Goal: Task Accomplishment & Management: Complete application form

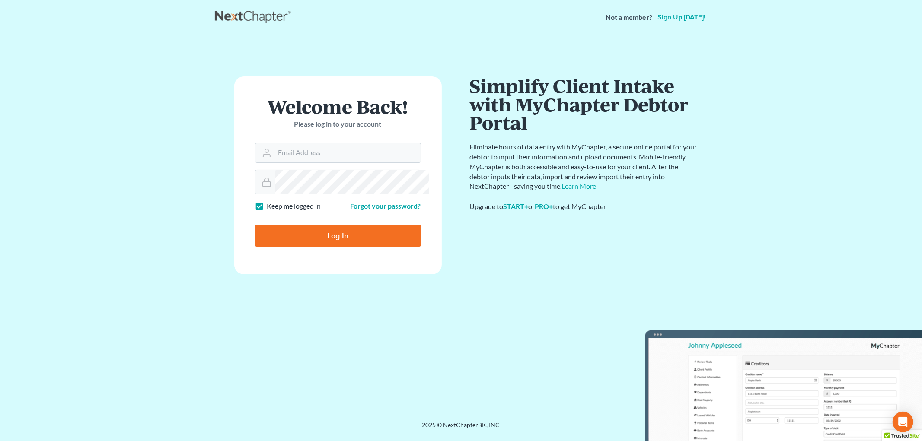
type input "[PERSON_NAME][EMAIL_ADDRESS][DOMAIN_NAME]"
click at [374, 247] on input "Log In" at bounding box center [338, 236] width 166 height 22
type input "Thinking..."
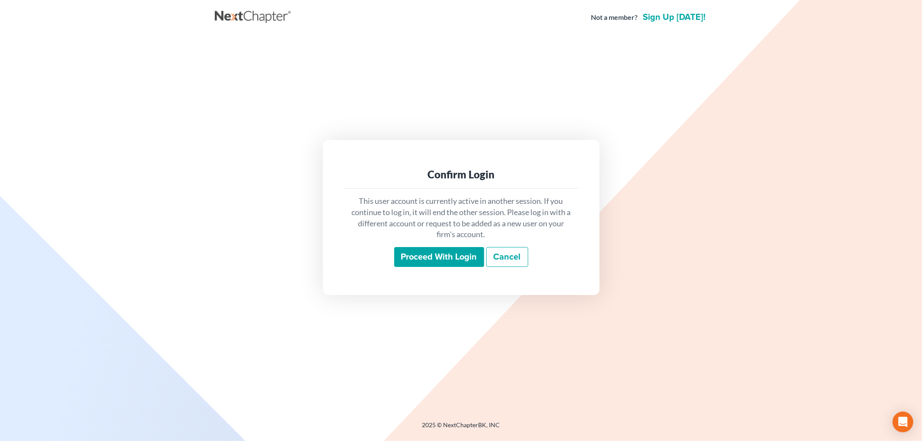
click at [445, 264] on input "Proceed with login" at bounding box center [439, 257] width 90 height 20
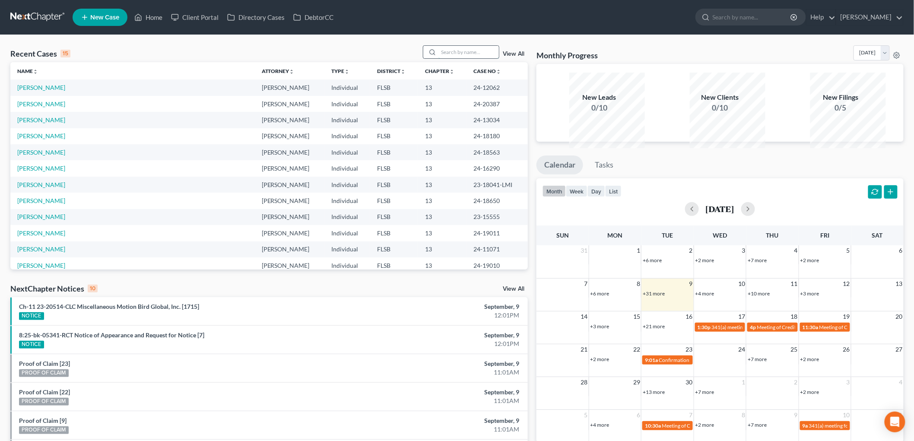
click at [439, 58] on input "search" at bounding box center [469, 52] width 60 height 13
type input "[PERSON_NAME]"
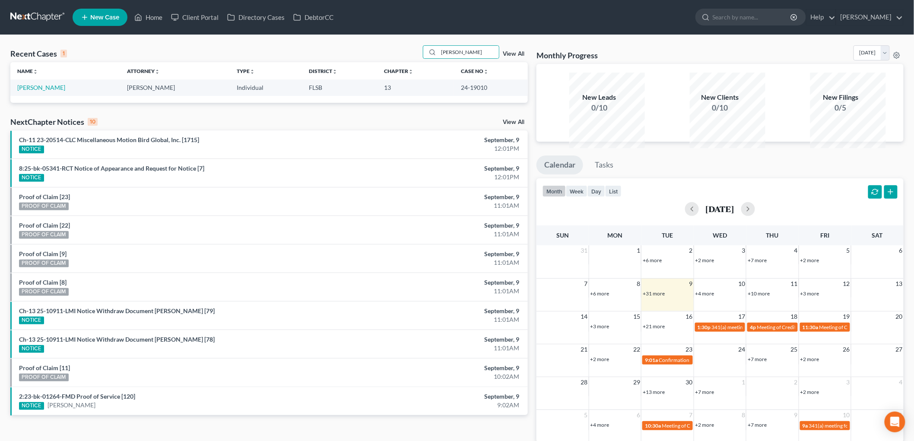
click at [39, 95] on td "[PERSON_NAME]" at bounding box center [65, 87] width 110 height 16
click at [40, 91] on link "Spence, Emil" at bounding box center [41, 87] width 48 height 7
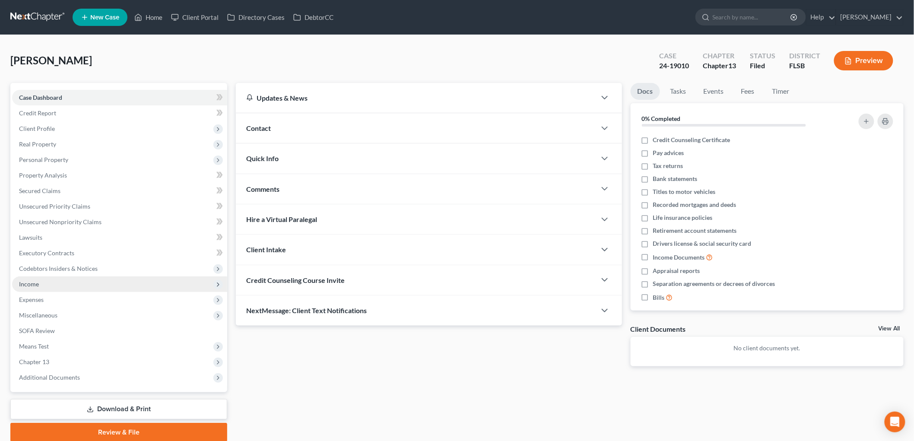
click at [39, 288] on span "Income" at bounding box center [29, 283] width 20 height 7
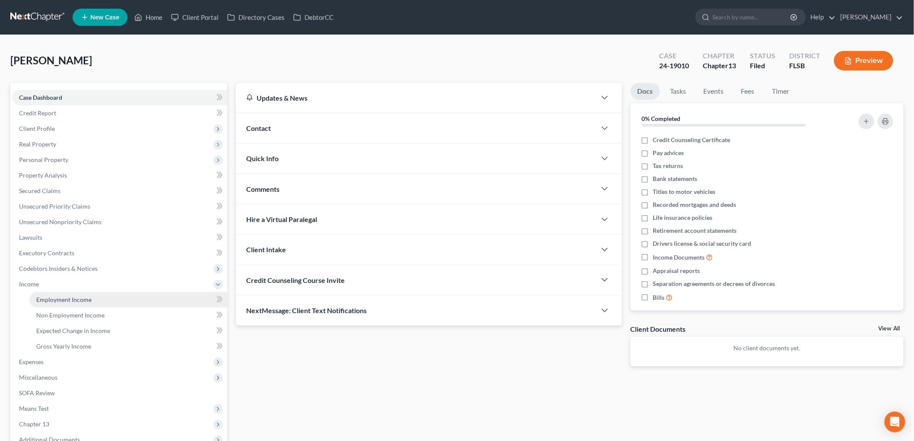
click at [92, 303] on span "Employment Income" at bounding box center [63, 299] width 55 height 7
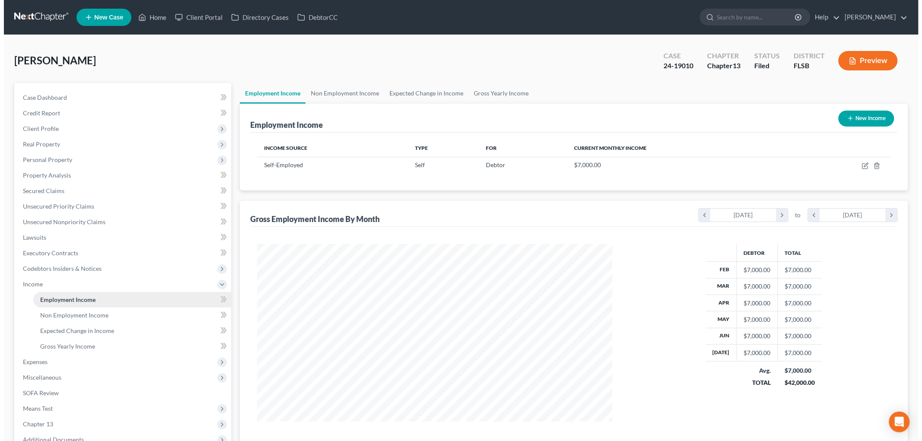
scroll to position [193, 372]
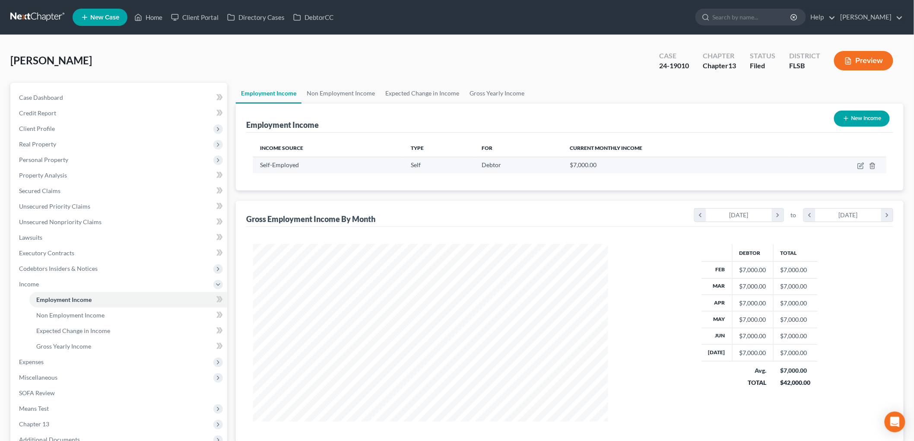
click at [285, 169] on span "Self-Employed" at bounding box center [279, 164] width 39 height 7
click at [703, 173] on td "$7,000.00" at bounding box center [677, 165] width 229 height 16
click at [860, 167] on icon "button" at bounding box center [862, 165] width 4 height 4
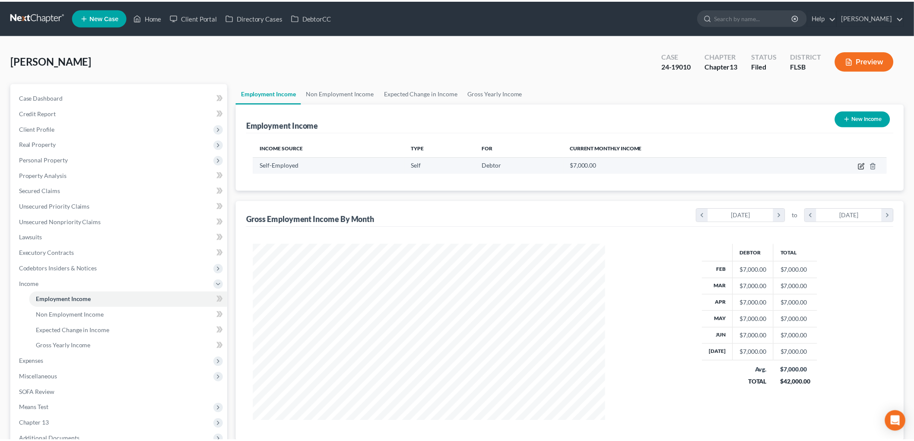
scroll to position [193, 376]
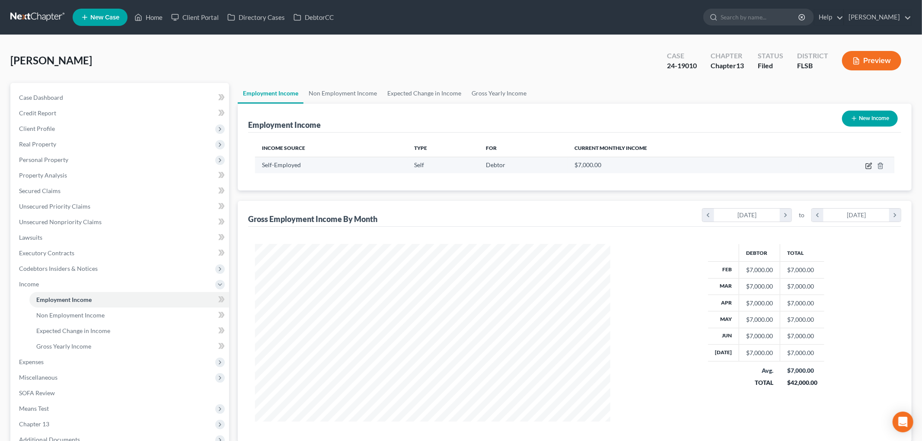
select select "1"
select select "0"
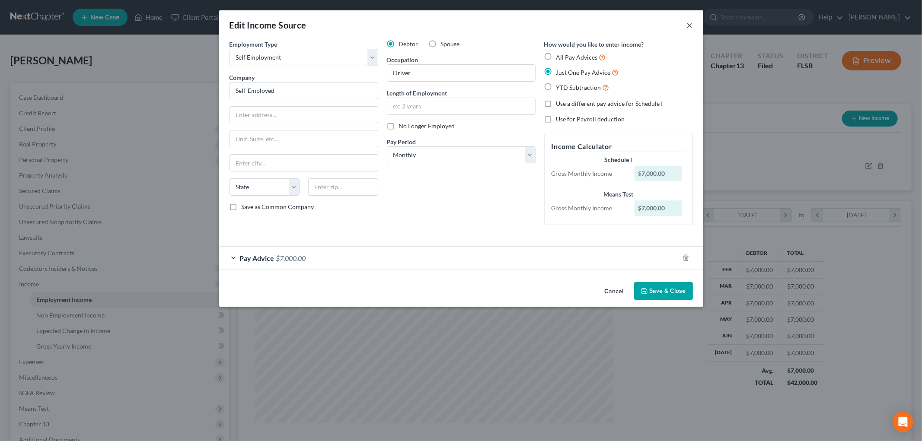
click at [693, 26] on button "×" at bounding box center [690, 25] width 6 height 10
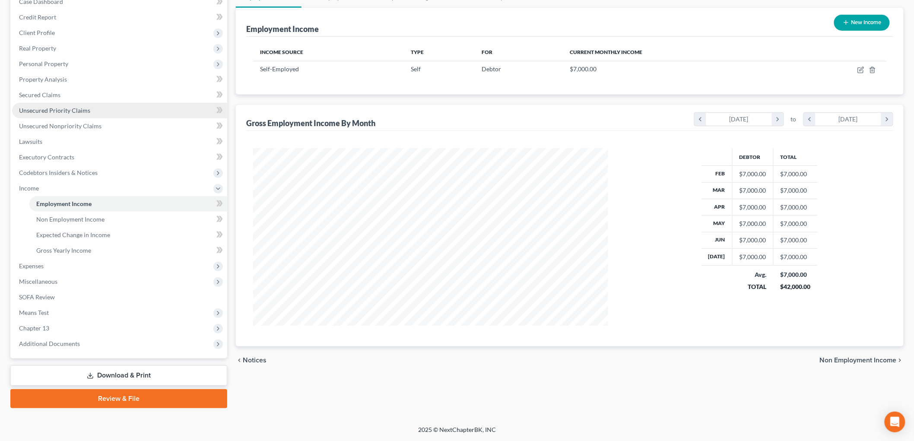
scroll to position [111, 0]
click at [49, 316] on span "Means Test" at bounding box center [34, 312] width 30 height 7
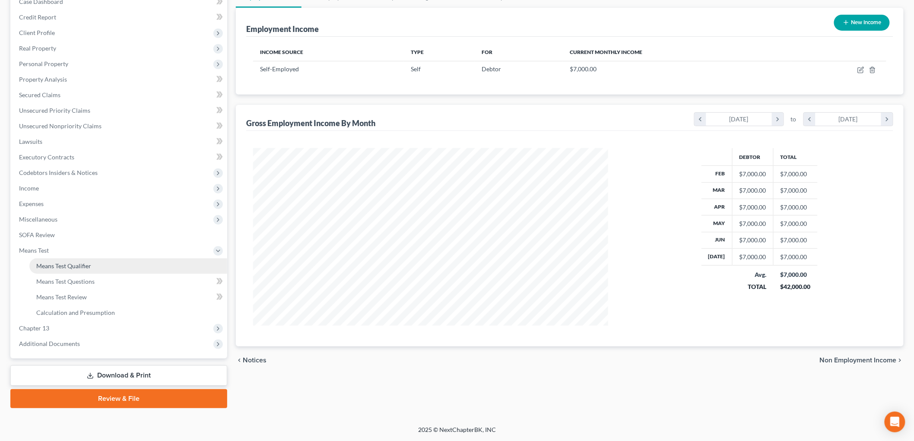
click at [91, 270] on span "Means Test Qualifier" at bounding box center [63, 265] width 55 height 7
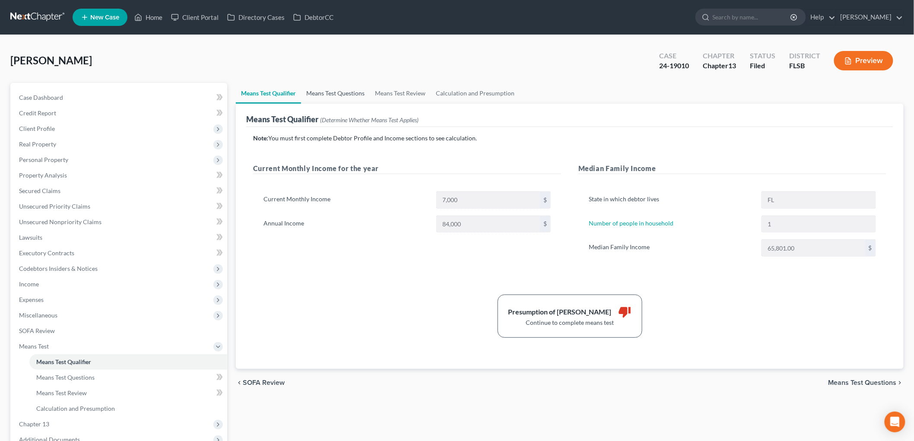
click at [370, 104] on link "Means Test Questions" at bounding box center [335, 93] width 69 height 21
select select "1"
select select "3"
select select "1"
select select "60"
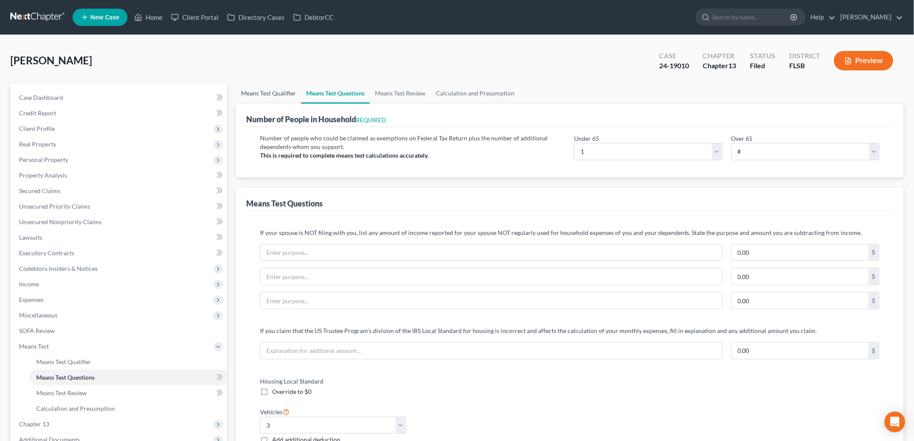
click at [301, 104] on link "Means Test Qualifier" at bounding box center [268, 93] width 65 height 21
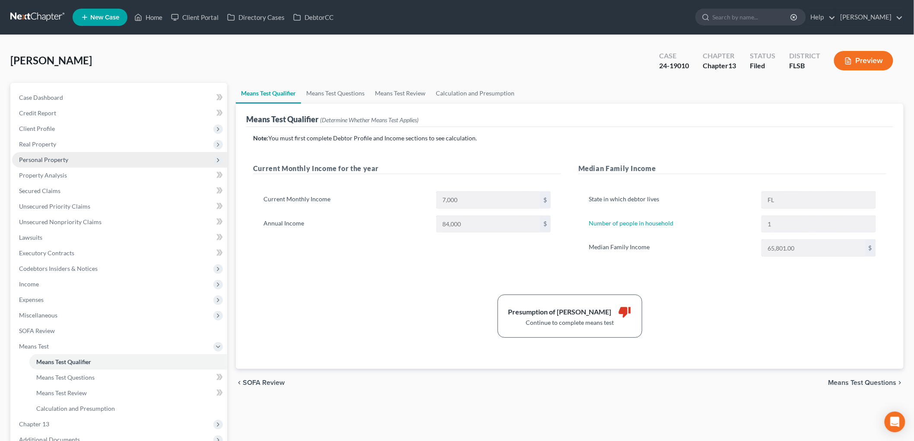
drag, startPoint x: 70, startPoint y: 197, endPoint x: 98, endPoint y: 202, distance: 28.8
click at [68, 163] on span "Personal Property" at bounding box center [43, 159] width 49 height 7
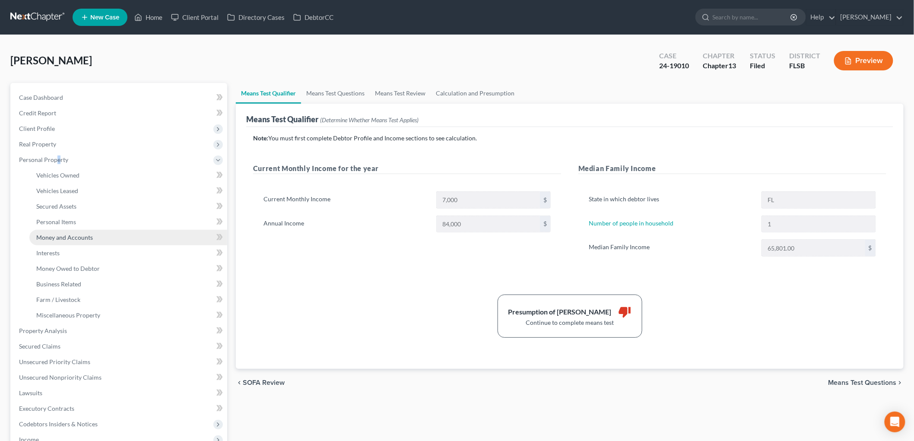
click at [78, 241] on span "Money and Accounts" at bounding box center [64, 237] width 57 height 7
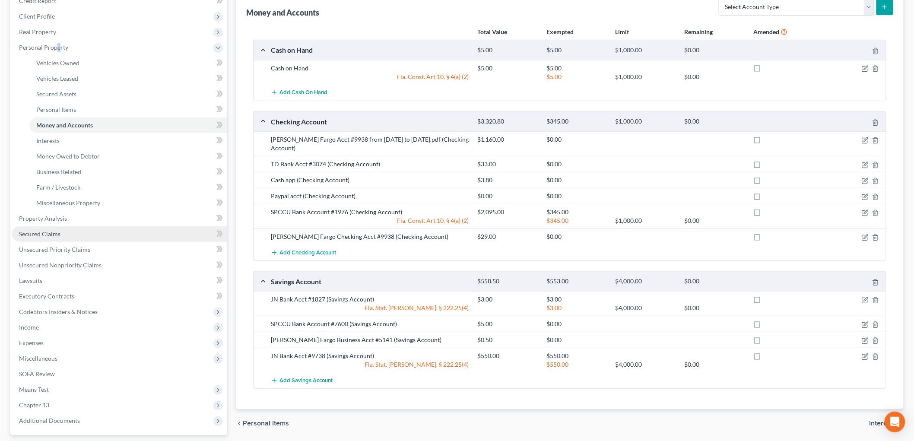
scroll to position [224, 0]
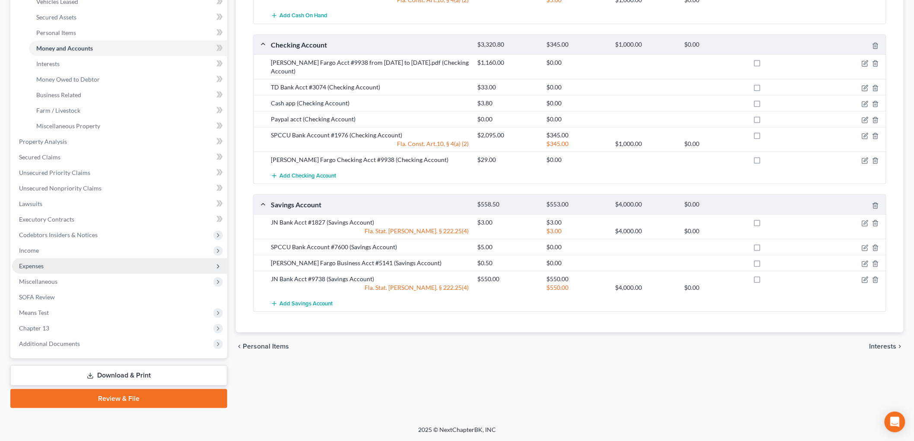
click at [48, 274] on span "Expenses" at bounding box center [119, 266] width 215 height 16
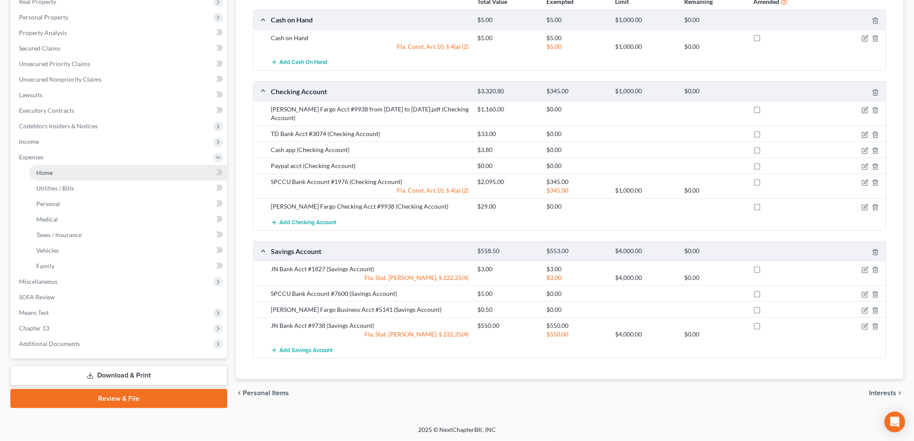
click at [53, 169] on span "Home" at bounding box center [44, 172] width 16 height 7
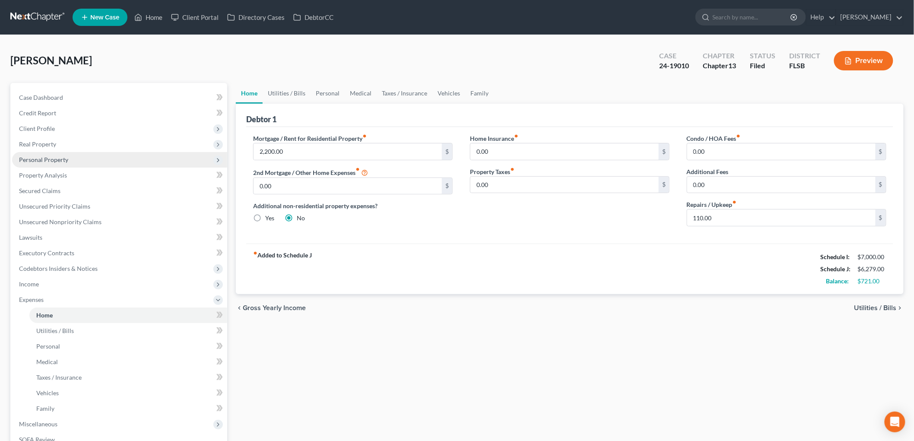
click at [57, 163] on span "Personal Property" at bounding box center [43, 159] width 49 height 7
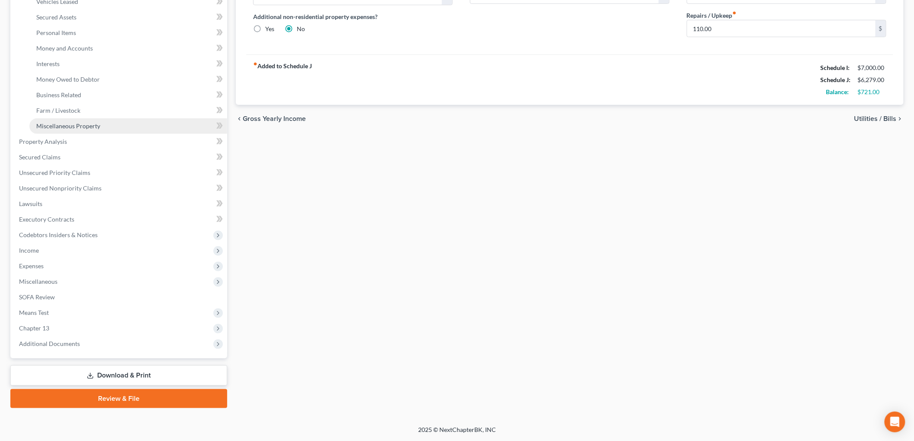
scroll to position [111, 0]
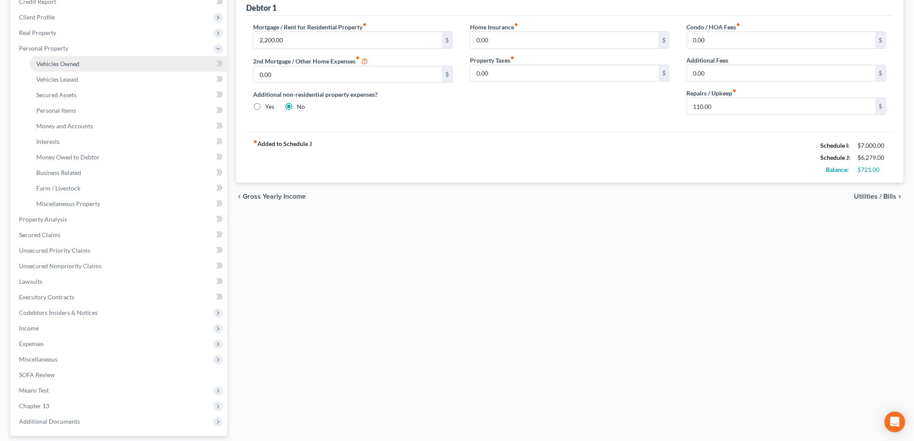
click at [79, 67] on span "Vehicles Owned" at bounding box center [57, 63] width 43 height 7
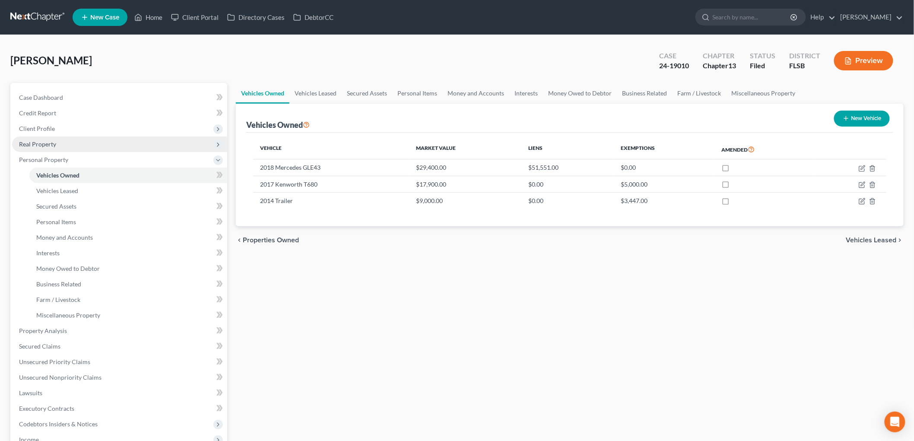
click at [56, 148] on span "Real Property" at bounding box center [37, 143] width 37 height 7
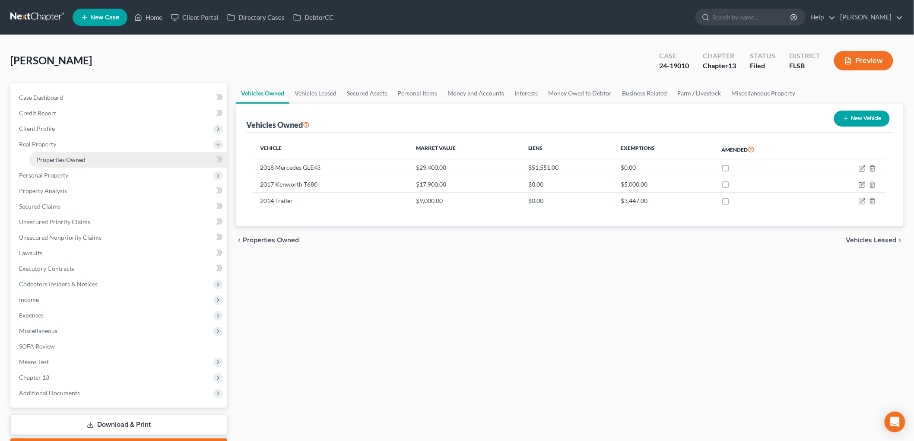
click at [63, 163] on span "Properties Owned" at bounding box center [60, 159] width 49 height 7
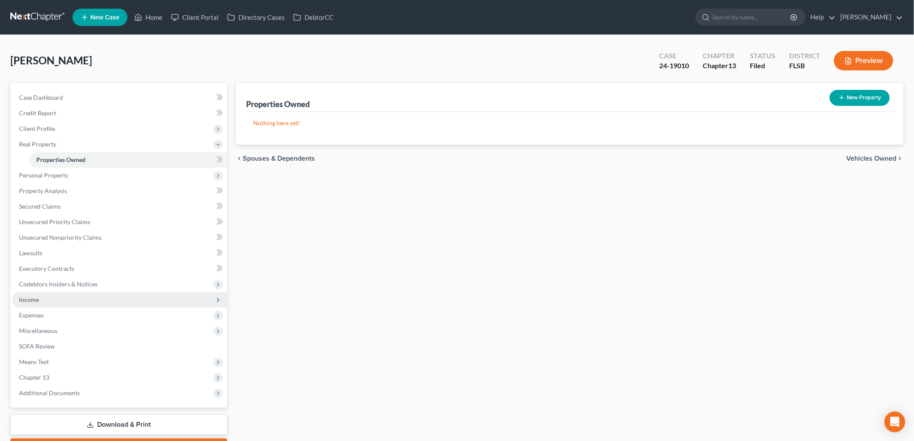
click at [39, 303] on span "Income" at bounding box center [29, 299] width 20 height 7
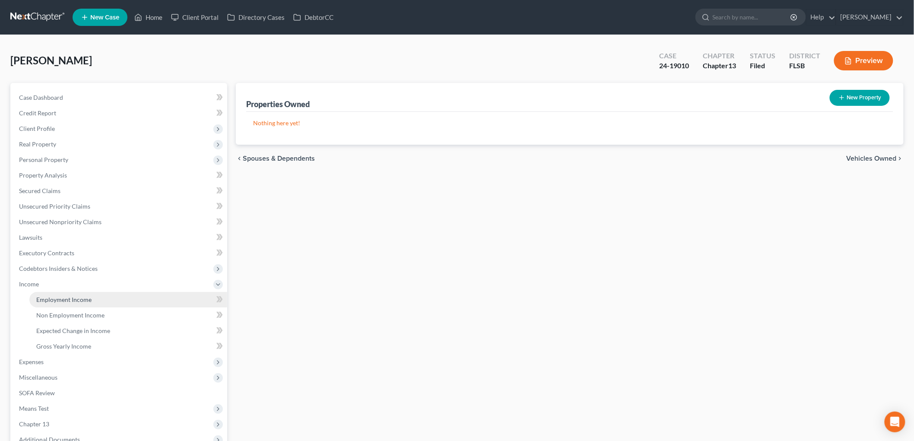
scroll to position [112, 0]
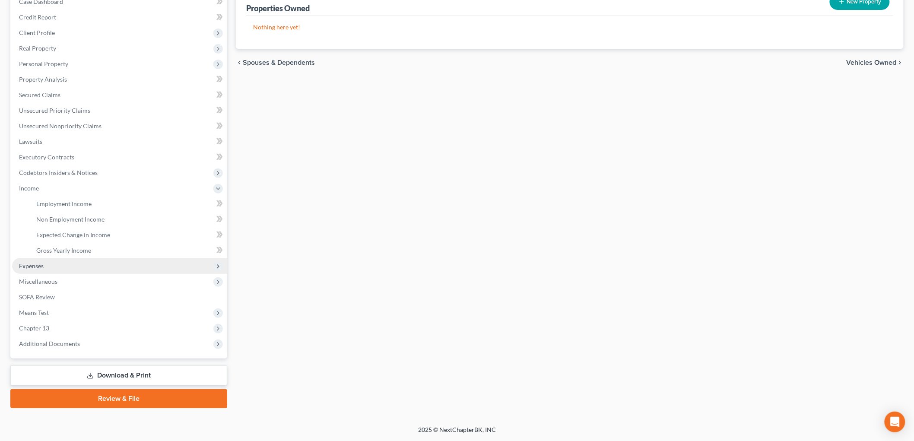
click at [44, 270] on span "Expenses" at bounding box center [31, 265] width 25 height 7
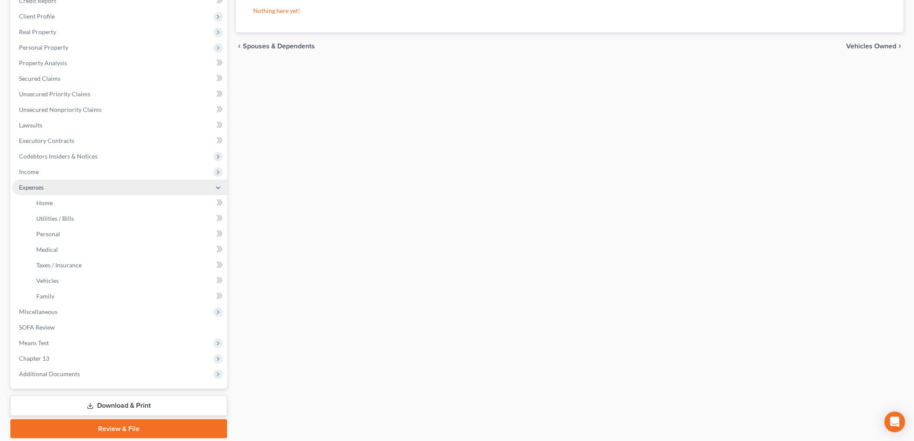
click at [44, 191] on span "Expenses" at bounding box center [31, 187] width 25 height 7
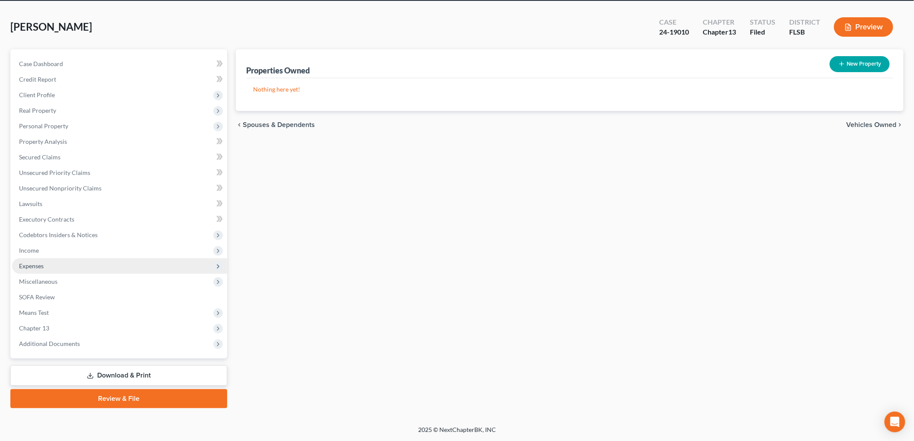
click at [41, 262] on span "Expenses" at bounding box center [31, 265] width 25 height 7
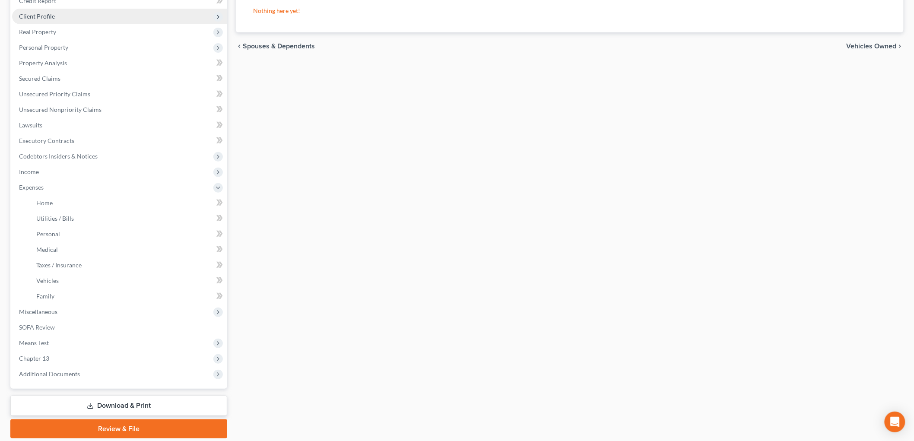
click at [55, 20] on span "Client Profile" at bounding box center [37, 16] width 36 height 7
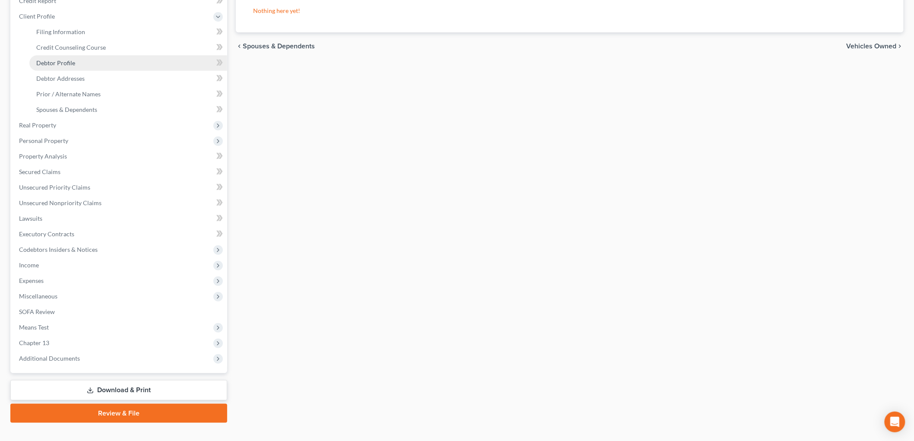
click at [75, 67] on span "Debtor Profile" at bounding box center [55, 62] width 39 height 7
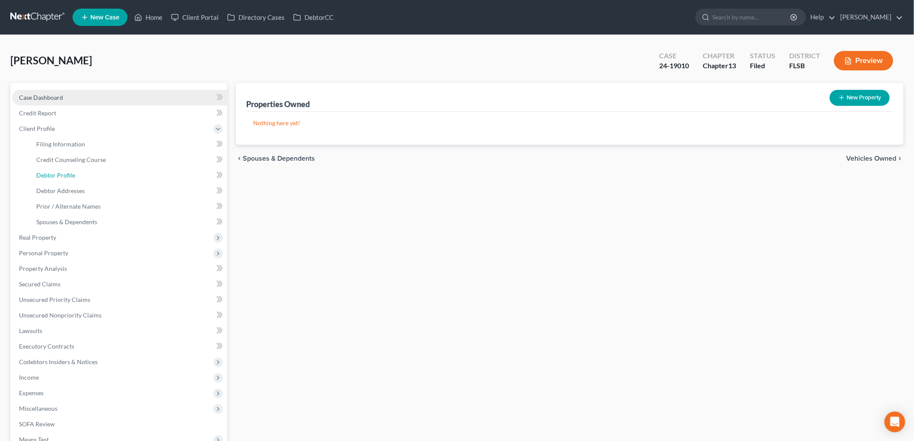
select select "0"
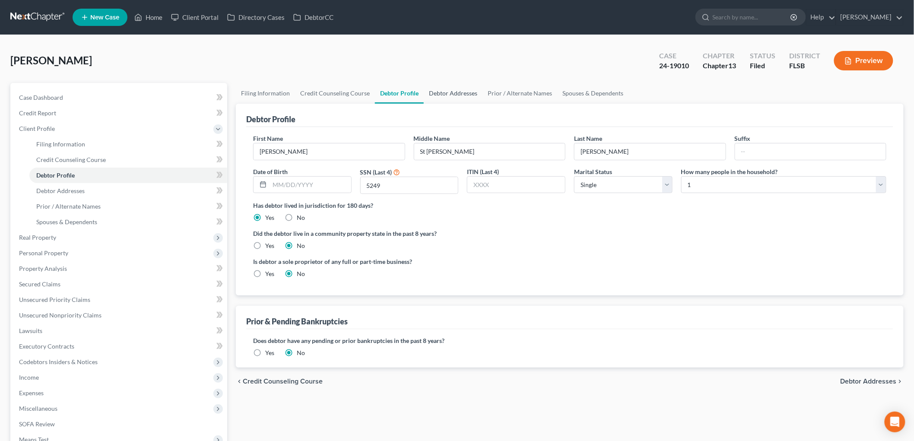
click at [483, 104] on link "Debtor Addresses" at bounding box center [453, 93] width 59 height 21
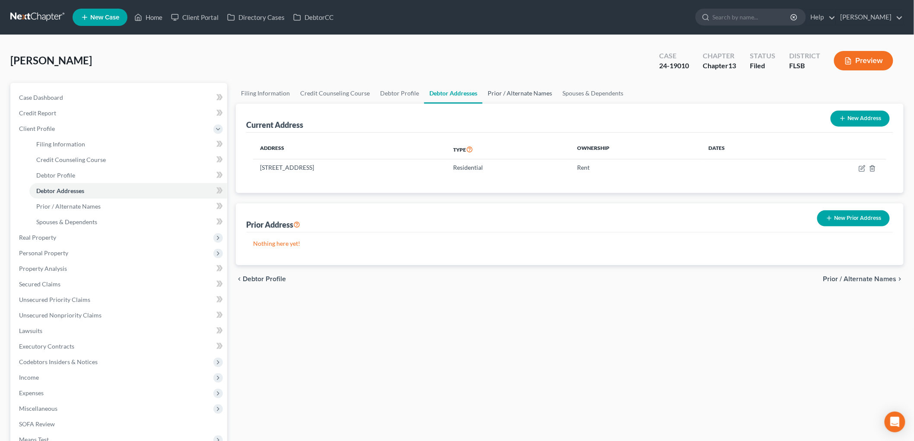
click at [557, 104] on link "Prior / Alternate Names" at bounding box center [520, 93] width 75 height 21
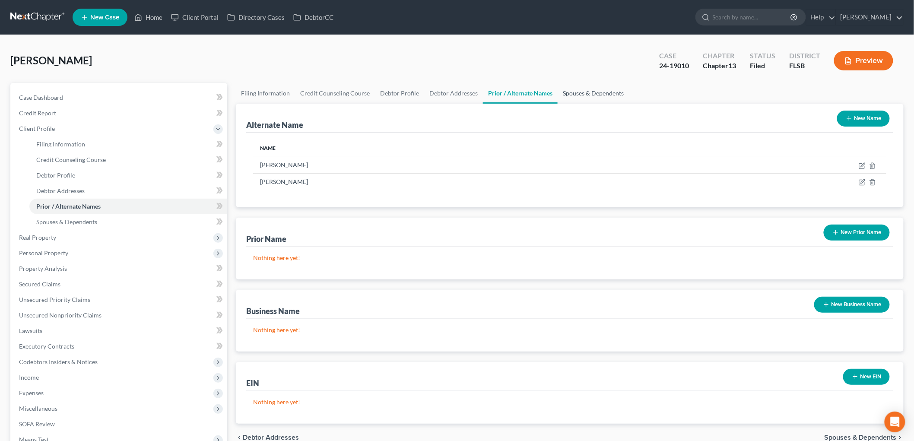
click at [629, 104] on link "Spouses & Dependents" at bounding box center [593, 93] width 71 height 21
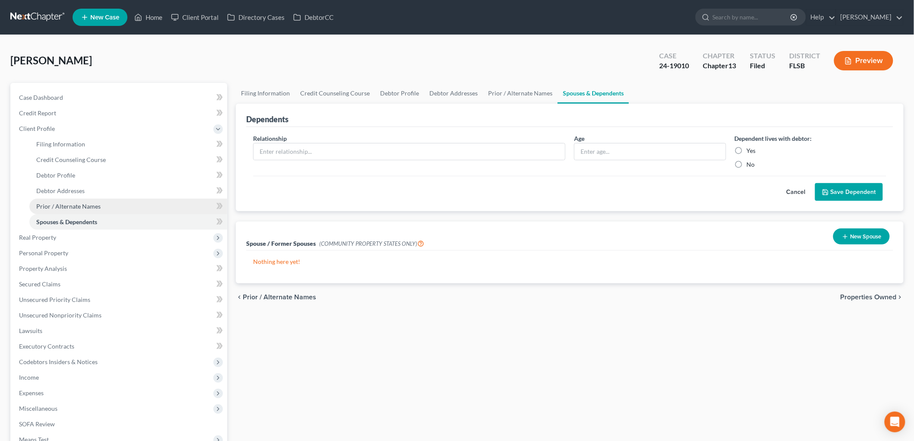
scroll to position [111, 0]
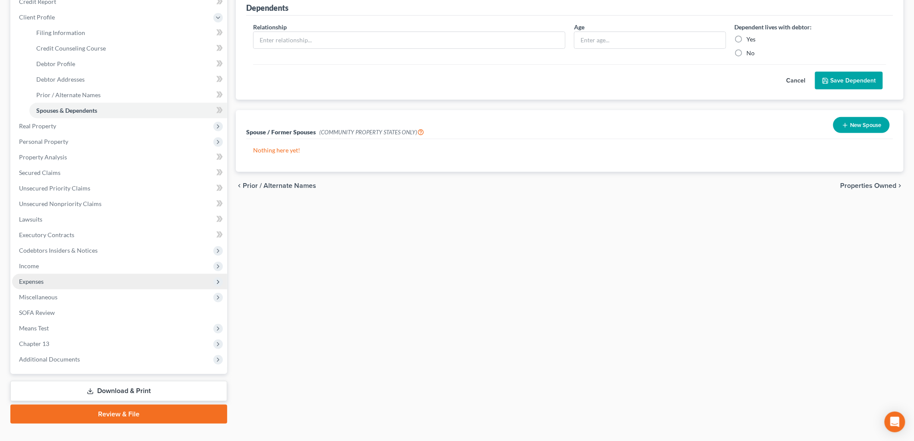
click at [44, 285] on span "Expenses" at bounding box center [31, 281] width 25 height 7
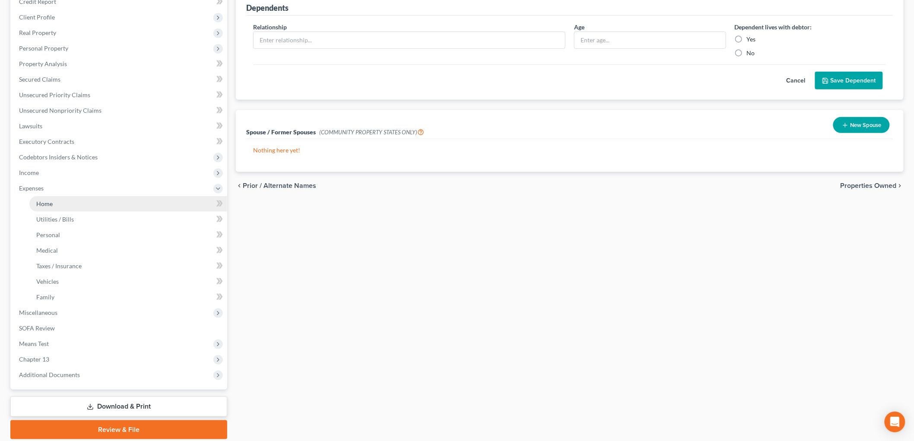
drag, startPoint x: 50, startPoint y: 278, endPoint x: 128, endPoint y: 283, distance: 78.0
click at [50, 207] on span "Home" at bounding box center [44, 203] width 16 height 7
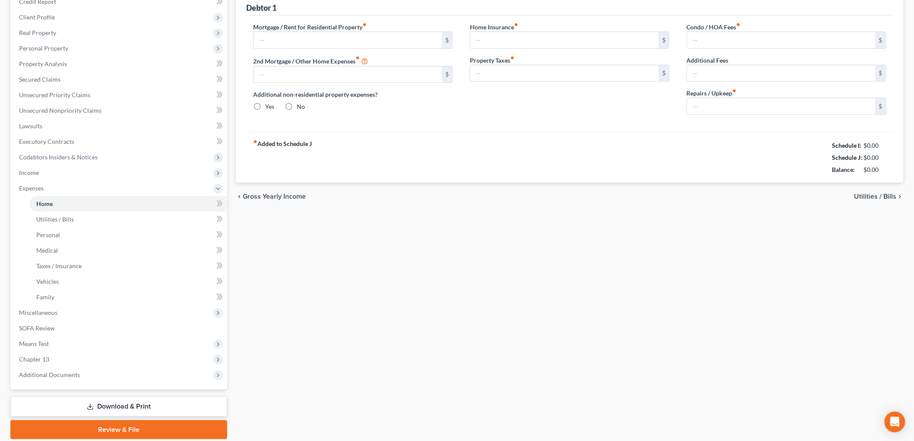
type input "2,200.00"
type input "0.00"
radio input "true"
type input "0.00"
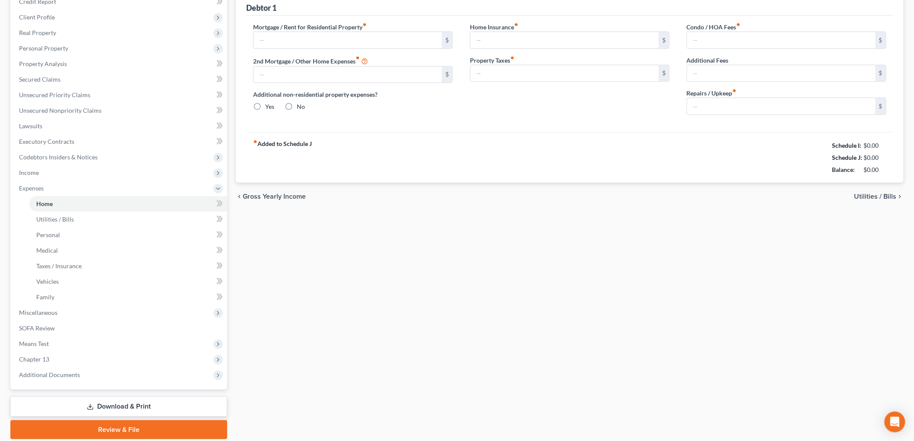
type input "0.00"
type input "110.00"
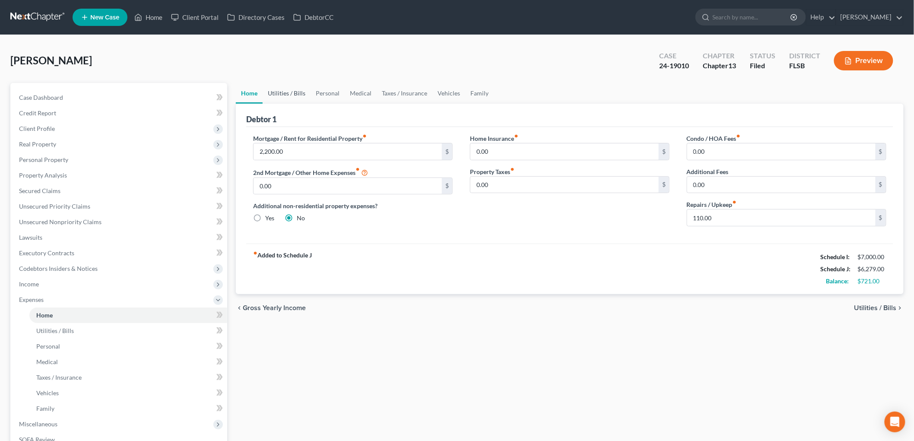
click at [295, 104] on link "Utilities / Bills" at bounding box center [287, 93] width 48 height 21
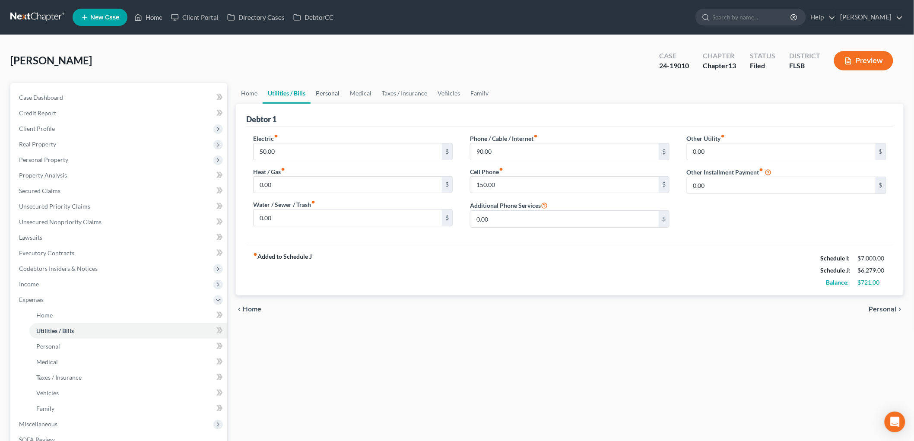
click at [345, 104] on link "Personal" at bounding box center [328, 93] width 34 height 21
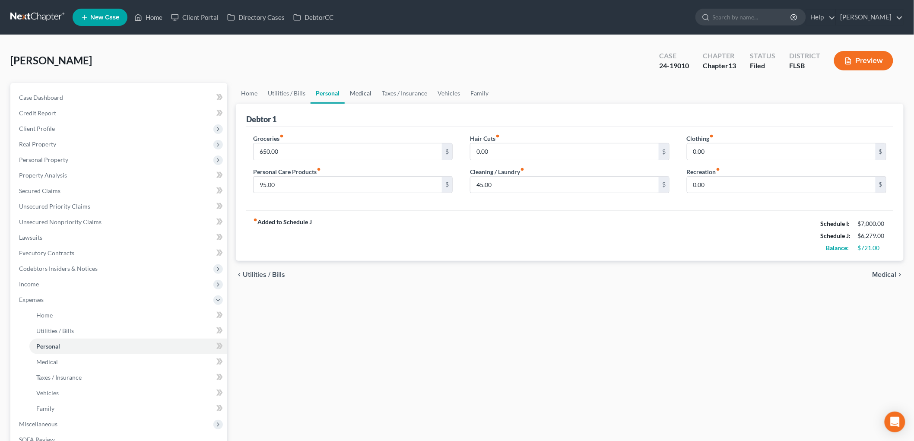
click at [377, 104] on link "Medical" at bounding box center [361, 93] width 32 height 21
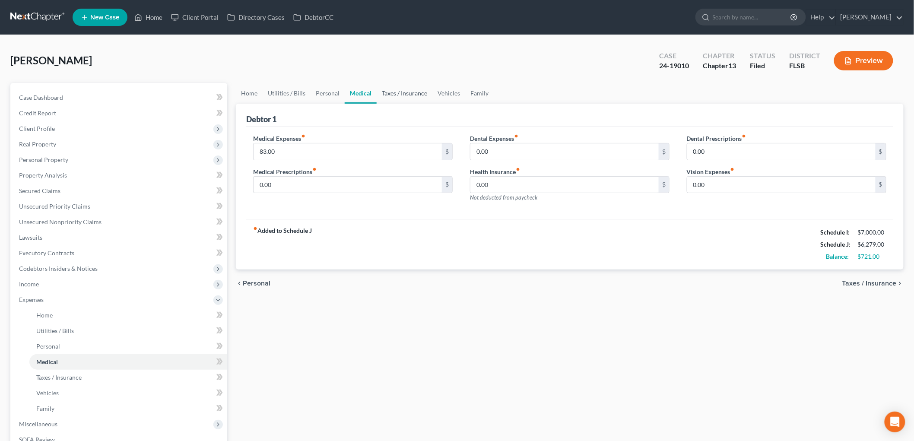
click at [432, 104] on link "Taxes / Insurance" at bounding box center [405, 93] width 56 height 21
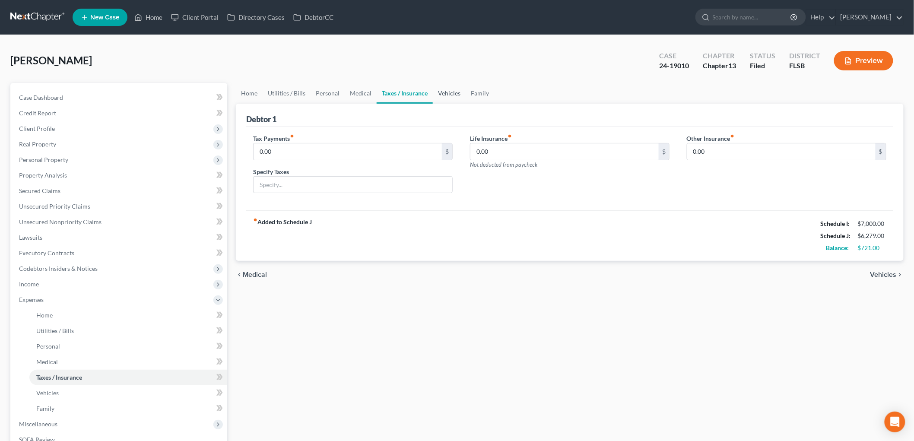
click at [466, 104] on link "Vehicles" at bounding box center [449, 93] width 33 height 21
